Goal: Navigation & Orientation: Find specific page/section

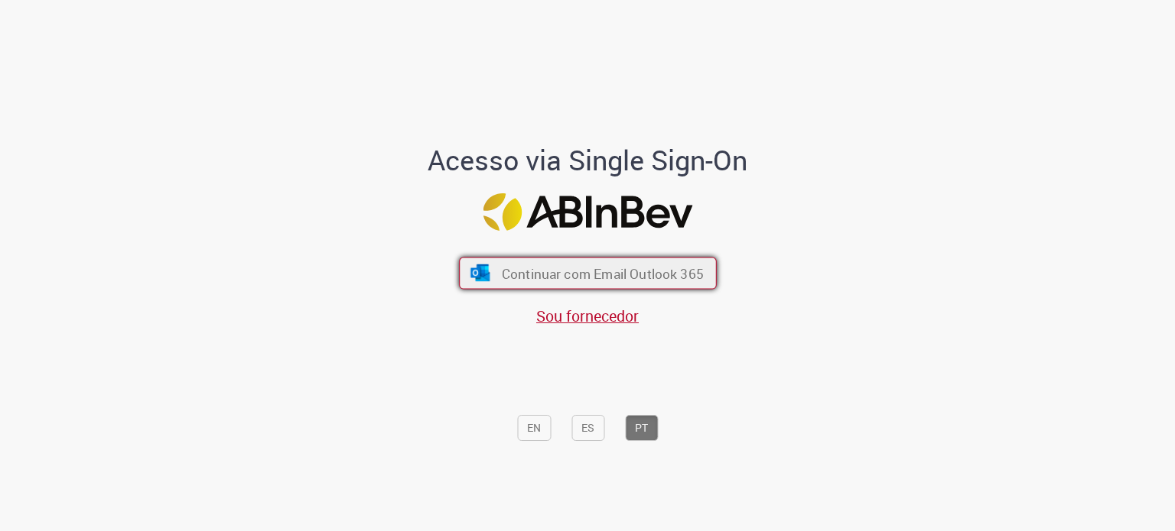
drag, startPoint x: 655, startPoint y: 281, endPoint x: 668, endPoint y: 267, distance: 18.4
click at [655, 281] on span "Continuar com Email Outlook 365" at bounding box center [602, 274] width 202 height 18
click at [628, 273] on span "Continuar com Email Outlook 365" at bounding box center [602, 274] width 202 height 18
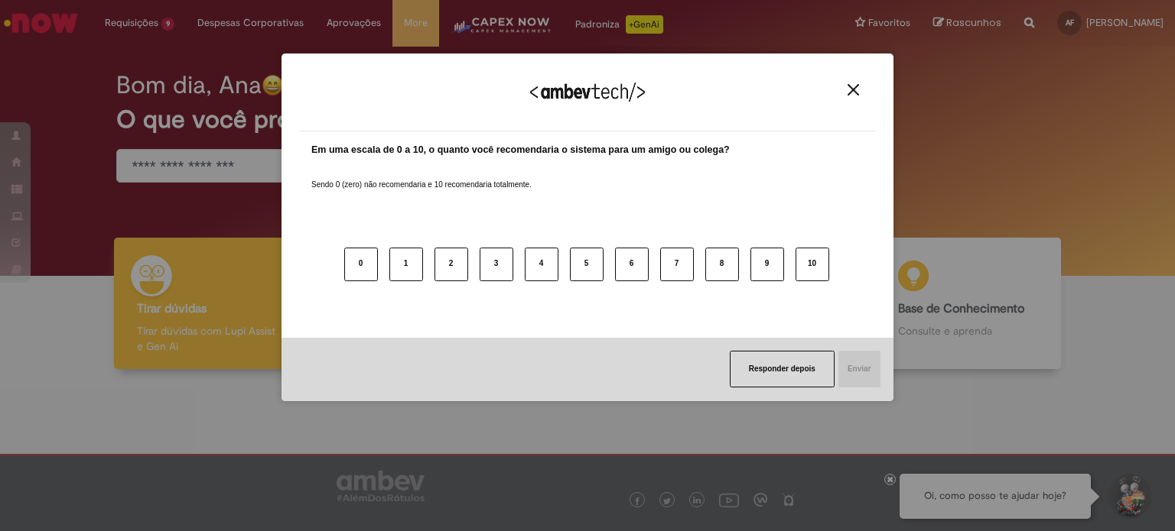
click at [859, 91] on button "Close" at bounding box center [853, 89] width 21 height 13
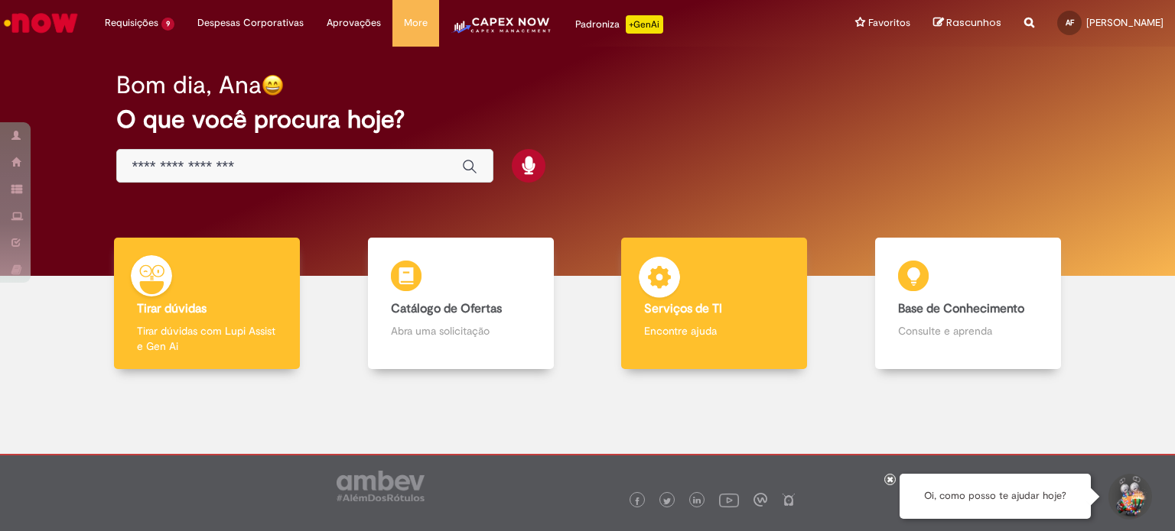
click at [698, 345] on div "Serviços de TI Serviços de TI Encontre ajuda" at bounding box center [714, 304] width 186 height 132
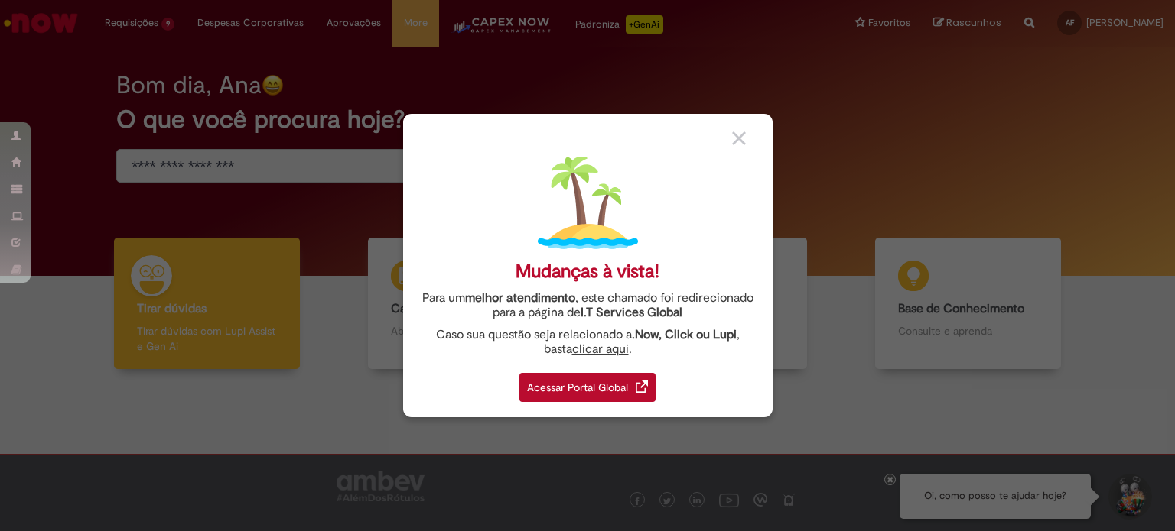
drag, startPoint x: 608, startPoint y: 379, endPoint x: 686, endPoint y: 455, distance: 109.2
click at [606, 379] on div "Acessar Portal Global" at bounding box center [587, 387] width 136 height 29
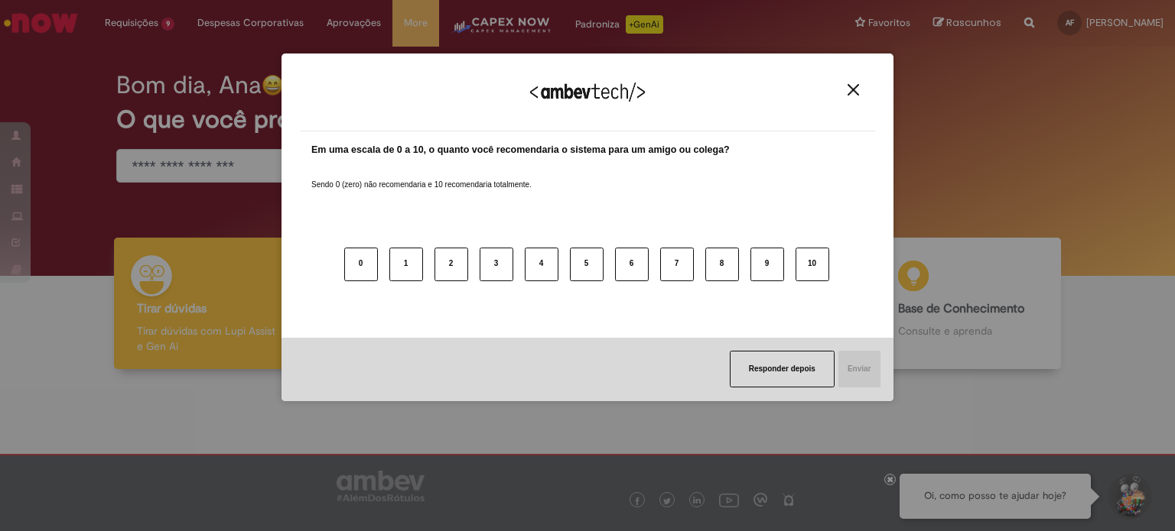
click at [843, 86] on button "Close" at bounding box center [853, 89] width 21 height 13
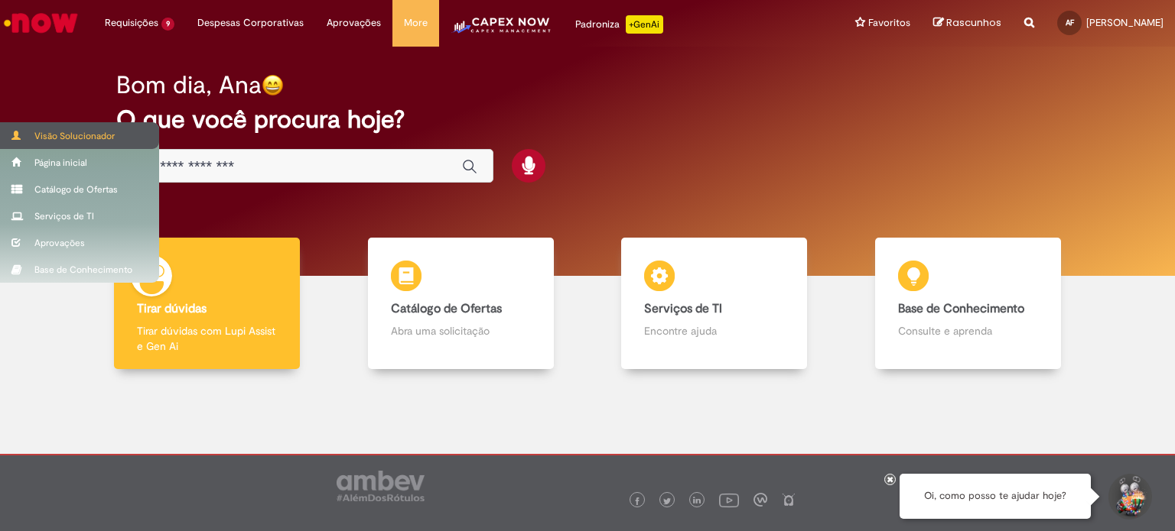
click at [19, 134] on span at bounding box center [16, 135] width 11 height 9
